Goal: Entertainment & Leisure: Consume media (video, audio)

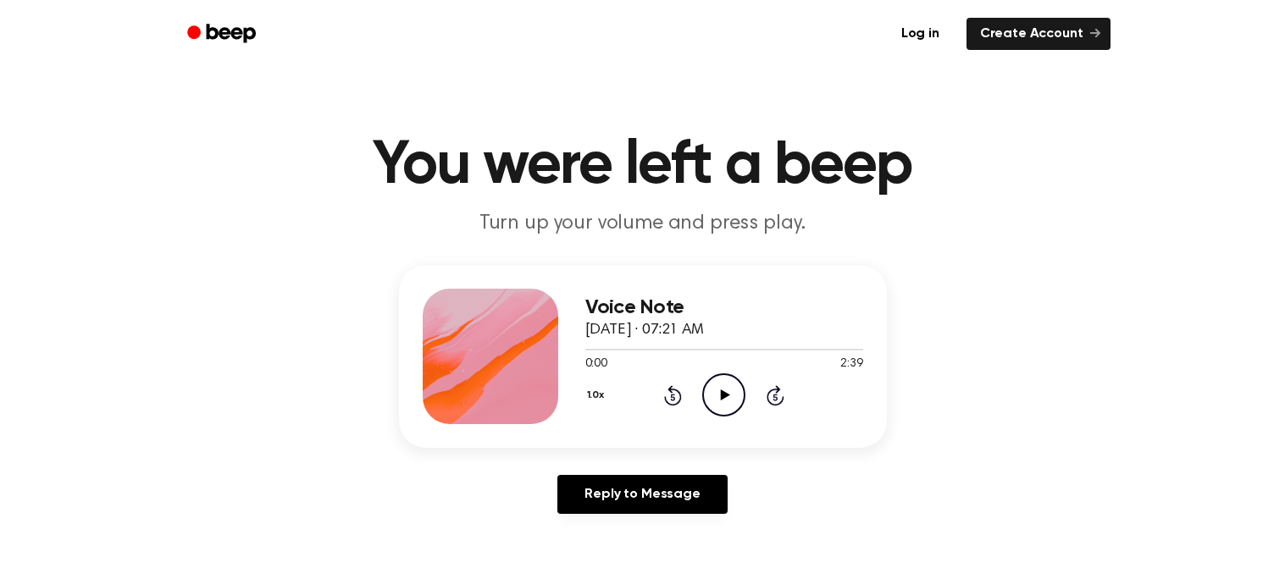
click at [722, 419] on div "Voice Note [DATE] · 07:21 AM 0:00 2:39 Your browser does not support the [objec…" at bounding box center [724, 357] width 278 height 136
click at [722, 401] on icon "Play Audio" at bounding box center [723, 394] width 43 height 43
drag, startPoint x: 586, startPoint y: 350, endPoint x: 635, endPoint y: 351, distance: 49.1
click at [635, 351] on div at bounding box center [724, 349] width 278 height 14
click at [689, 350] on div at bounding box center [724, 349] width 278 height 14
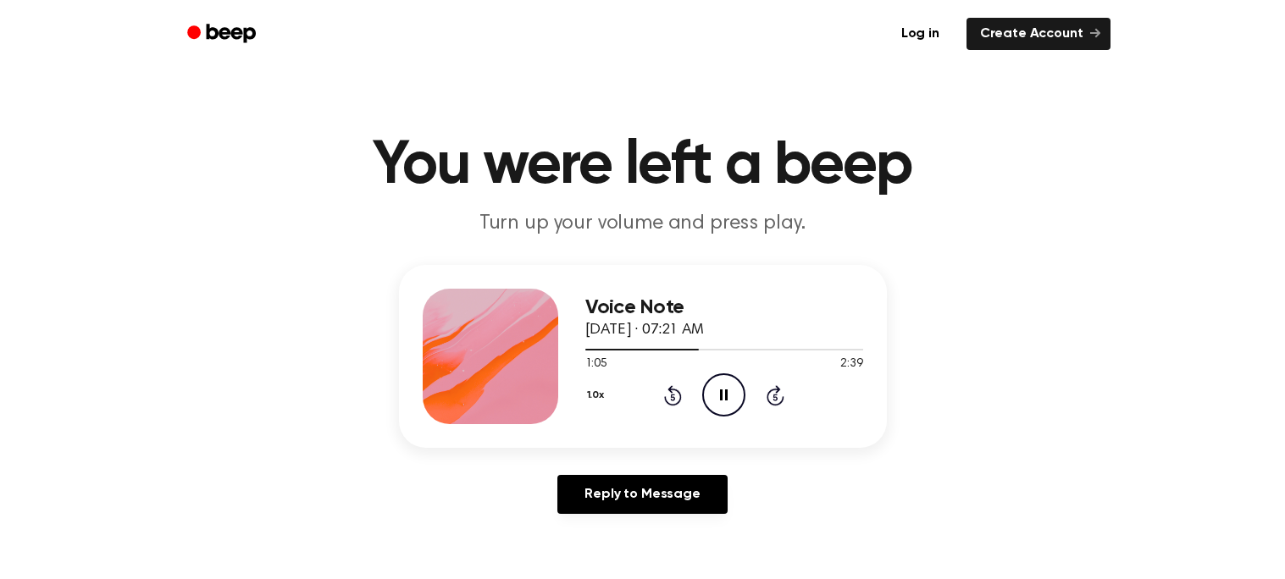
click at [716, 383] on icon "Pause Audio" at bounding box center [723, 394] width 43 height 43
click at [716, 383] on icon "Play Audio" at bounding box center [723, 394] width 43 height 43
click at [681, 350] on div at bounding box center [647, 350] width 124 height 2
click at [681, 350] on div at bounding box center [647, 350] width 125 height 2
click at [695, 349] on div at bounding box center [724, 350] width 278 height 2
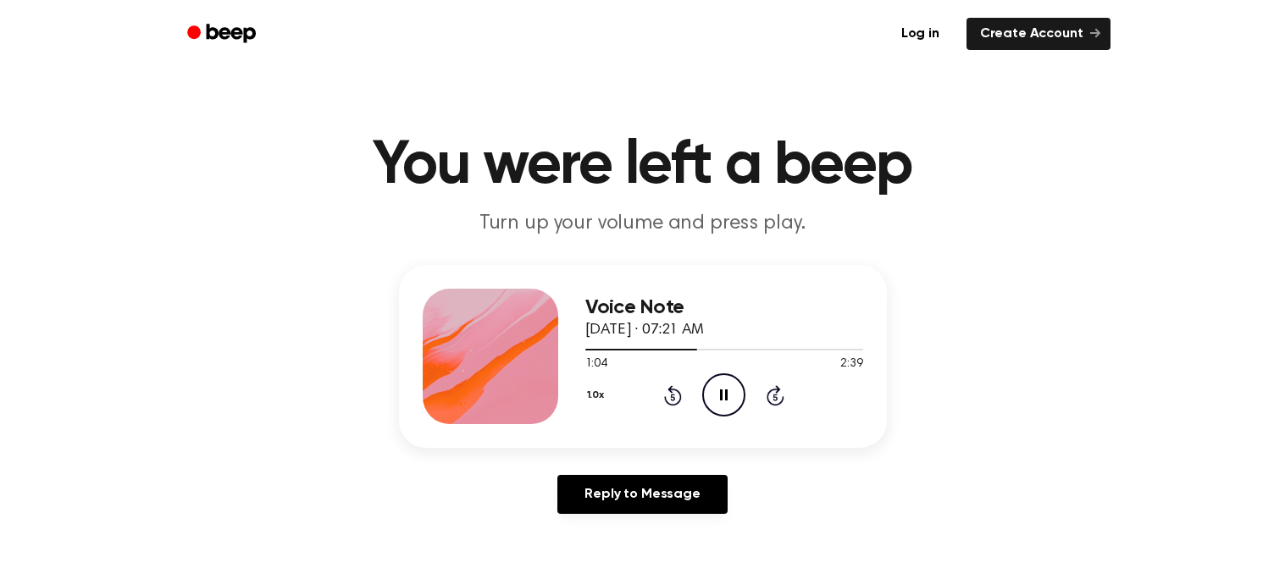
click at [717, 395] on icon "Pause Audio" at bounding box center [723, 394] width 43 height 43
click at [717, 395] on icon "Play Audio" at bounding box center [723, 394] width 43 height 43
click at [721, 390] on icon at bounding box center [724, 395] width 8 height 11
click at [721, 390] on icon at bounding box center [725, 395] width 9 height 11
click at [721, 390] on icon at bounding box center [724, 395] width 8 height 11
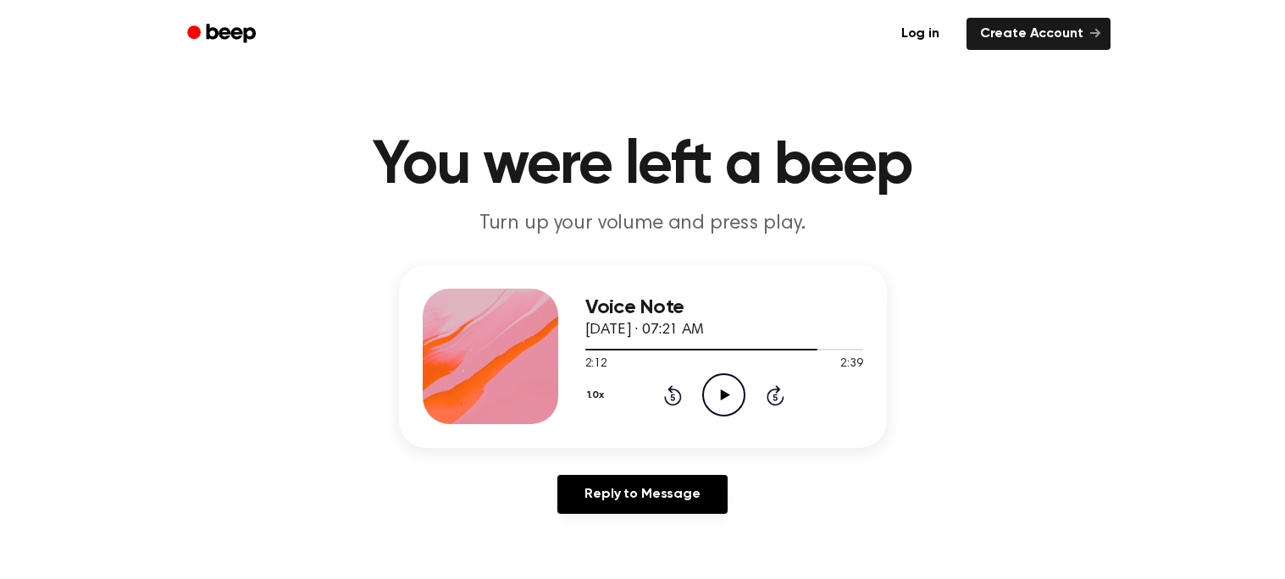
click at [694, 460] on div "Voice Note [DATE] · 07:21 AM 2:12 2:39 Your browser does not support the [objec…" at bounding box center [642, 396] width 1244 height 263
